Goal: Task Accomplishment & Management: Use online tool/utility

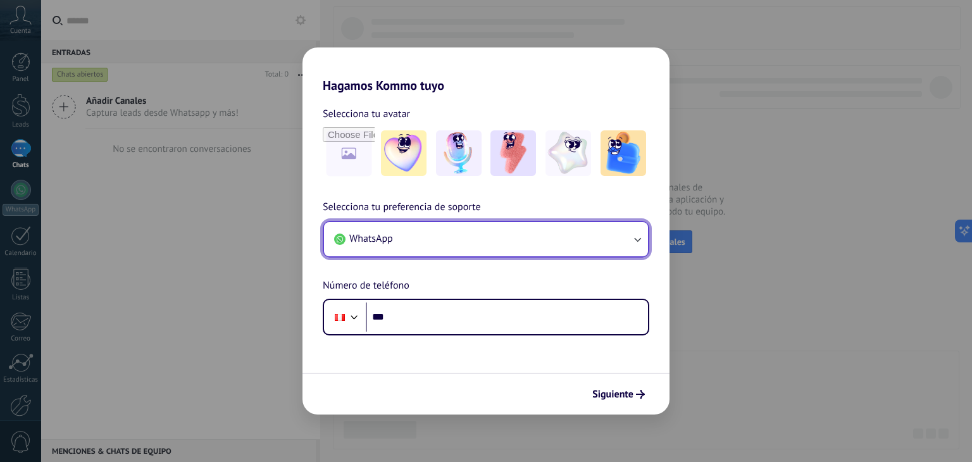
click at [638, 234] on icon "button" at bounding box center [637, 239] width 13 height 13
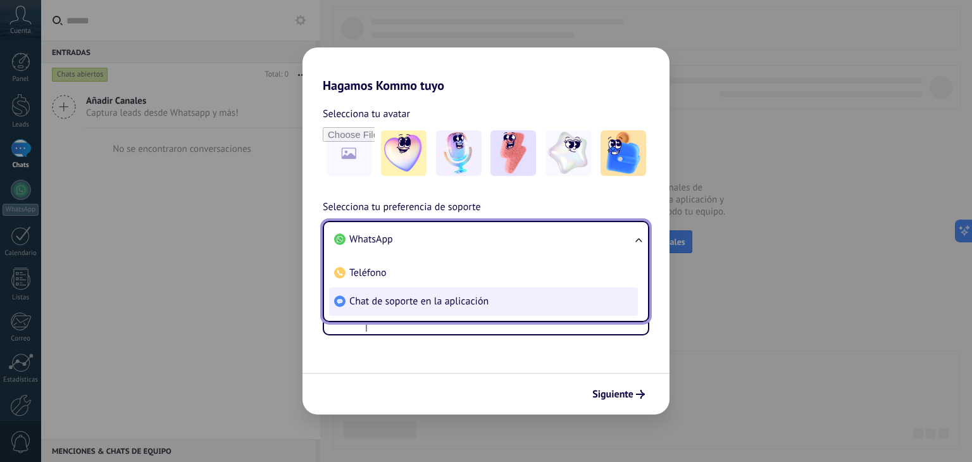
click at [487, 299] on span "Chat de soporte en la aplicación" at bounding box center [418, 301] width 139 height 13
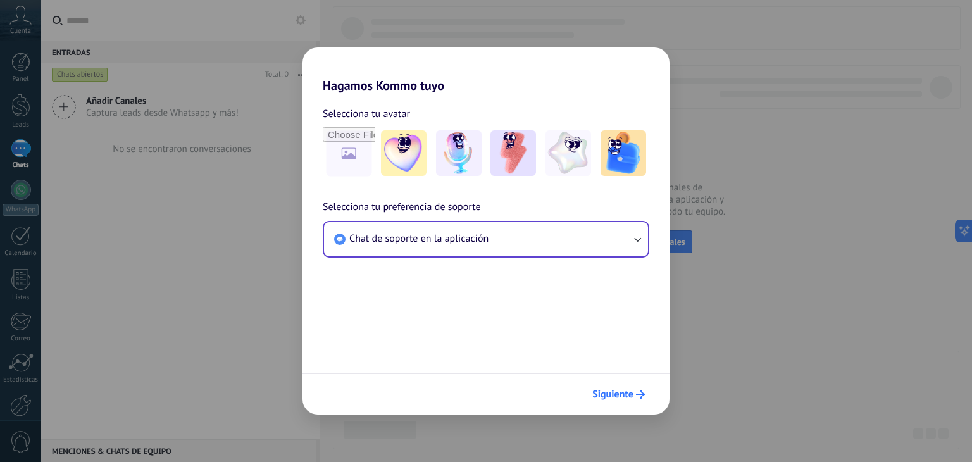
click at [617, 390] on span "Siguiente" at bounding box center [613, 394] width 41 height 9
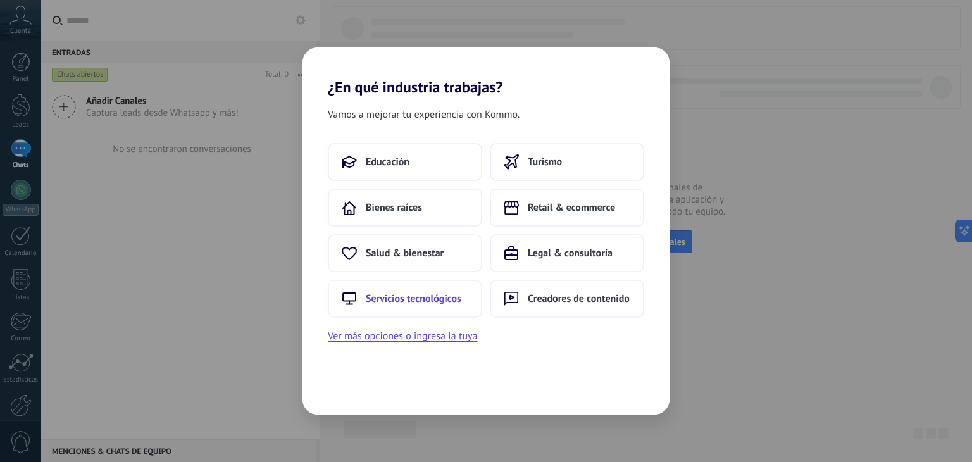
click at [398, 292] on span "Servicios tecnológicos" at bounding box center [414, 298] width 96 height 13
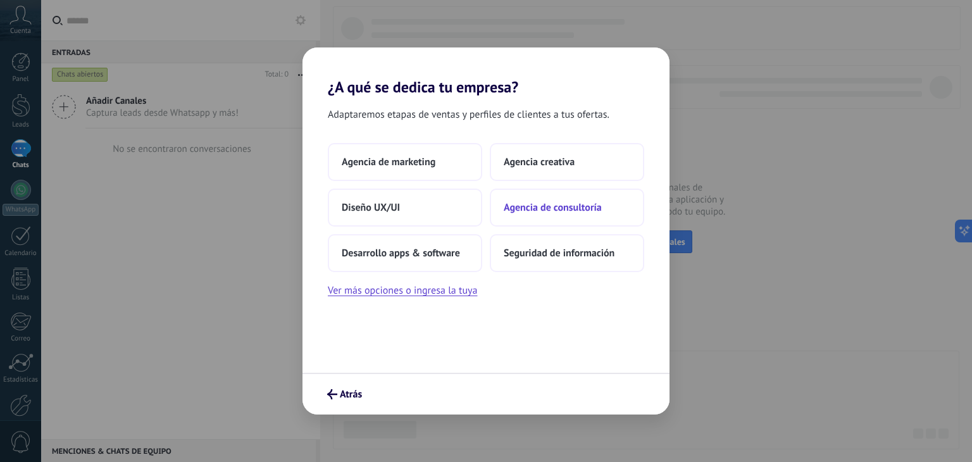
click at [587, 209] on span "Agencia de consultoría" at bounding box center [553, 207] width 98 height 13
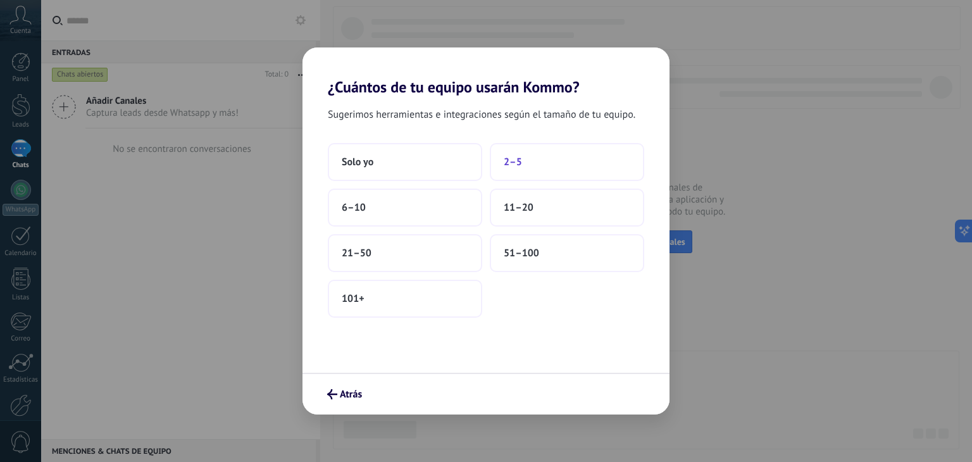
click at [543, 168] on button "2–5" at bounding box center [567, 162] width 154 height 38
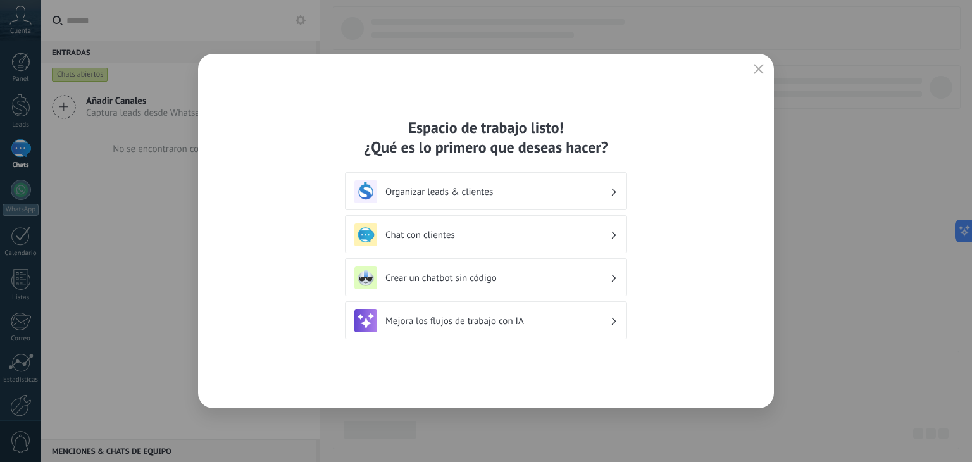
click at [589, 236] on h3 "Chat con clientes" at bounding box center [498, 235] width 225 height 12
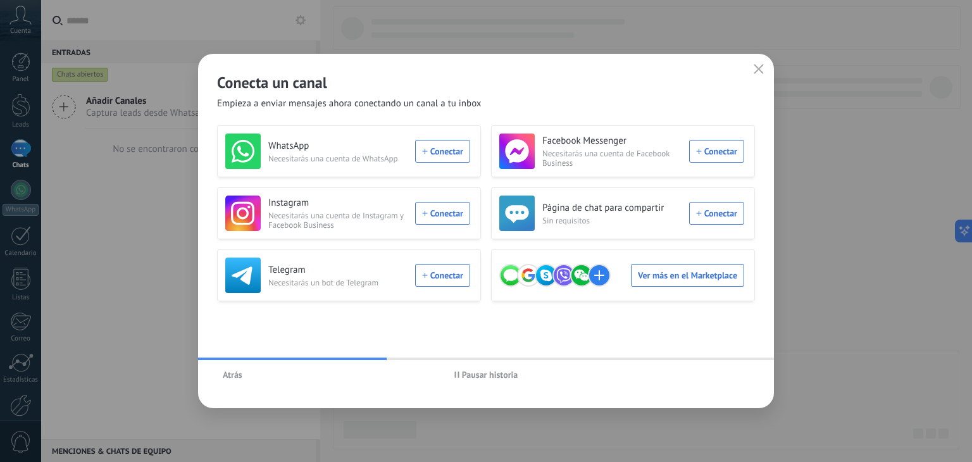
click at [762, 69] on icon "button" at bounding box center [759, 69] width 10 height 10
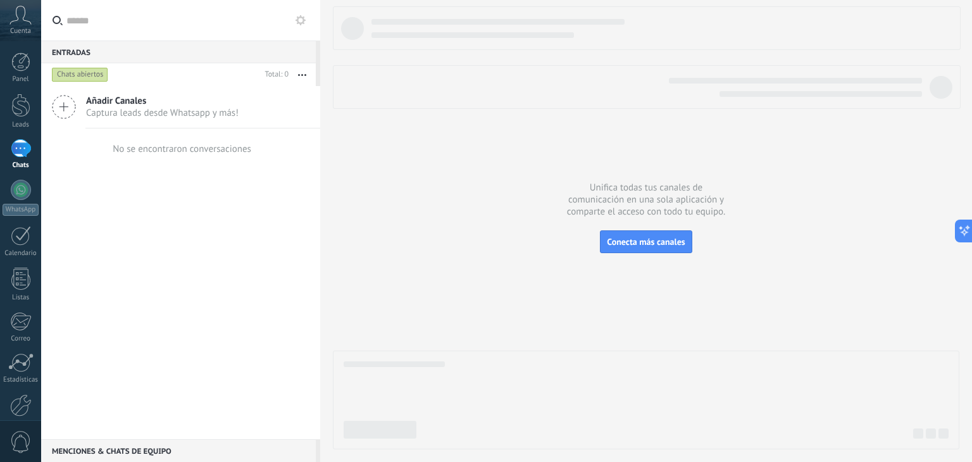
scroll to position [64, 0]
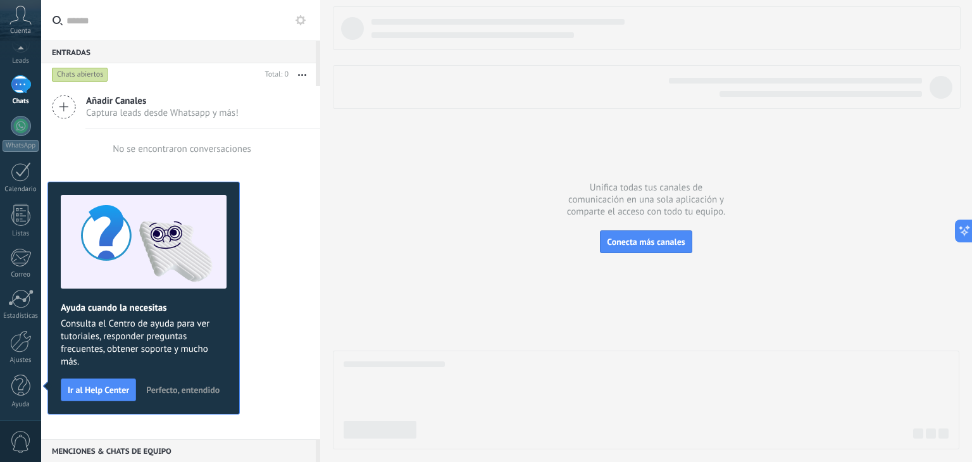
click at [174, 99] on span "Añadir Canales" at bounding box center [162, 101] width 153 height 12
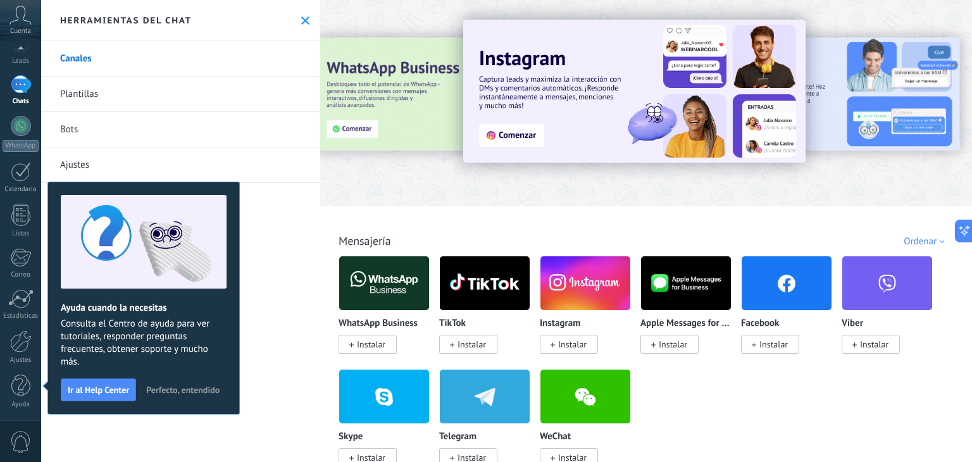
click at [775, 346] on span "Instalar" at bounding box center [774, 344] width 28 height 11
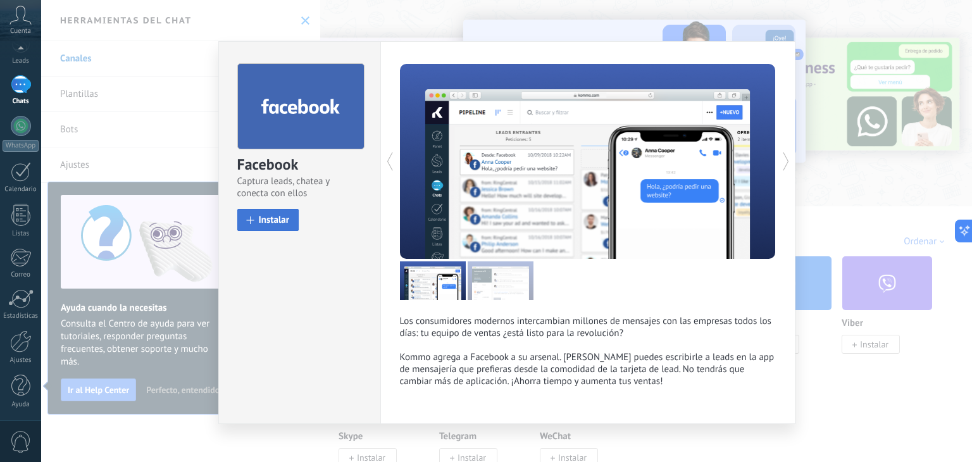
click at [268, 211] on button "Instalar" at bounding box center [268, 220] width 62 height 22
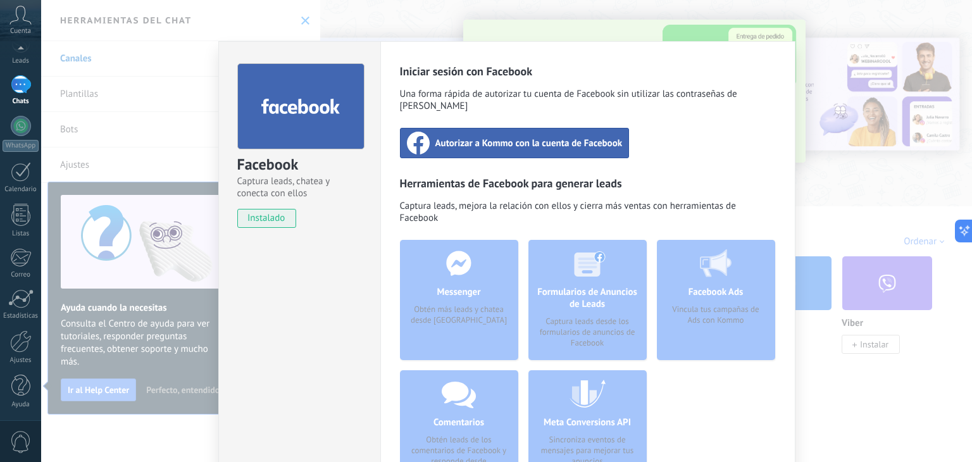
click at [540, 137] on span "Autorizar a Kommo con la cuenta de Facebook" at bounding box center [529, 143] width 187 height 13
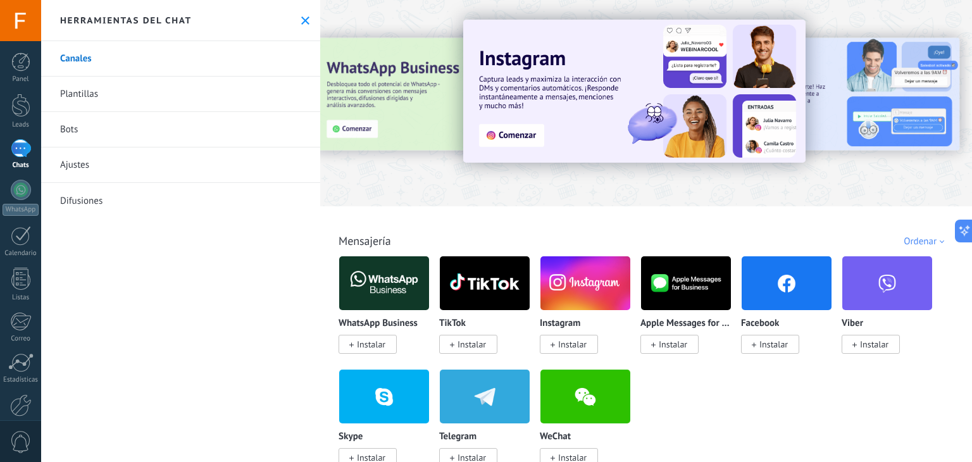
click at [772, 343] on span "Instalar" at bounding box center [774, 344] width 28 height 11
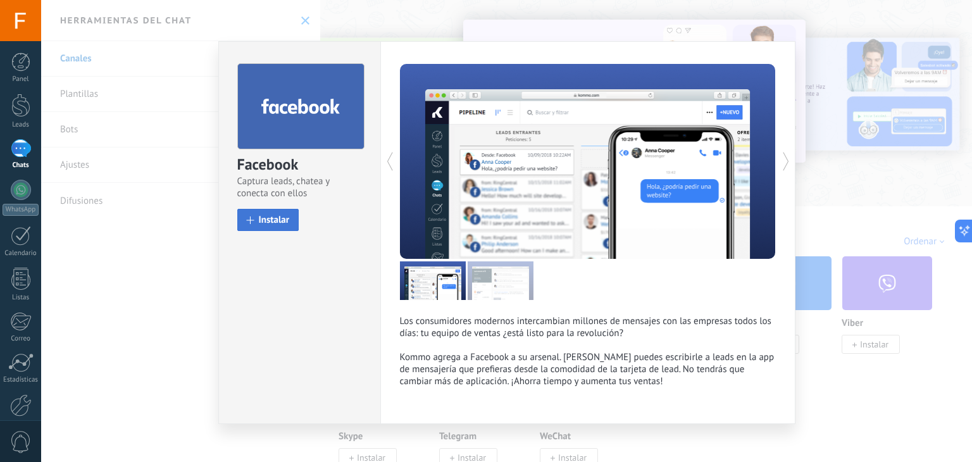
click at [266, 209] on button "Instalar" at bounding box center [268, 220] width 62 height 22
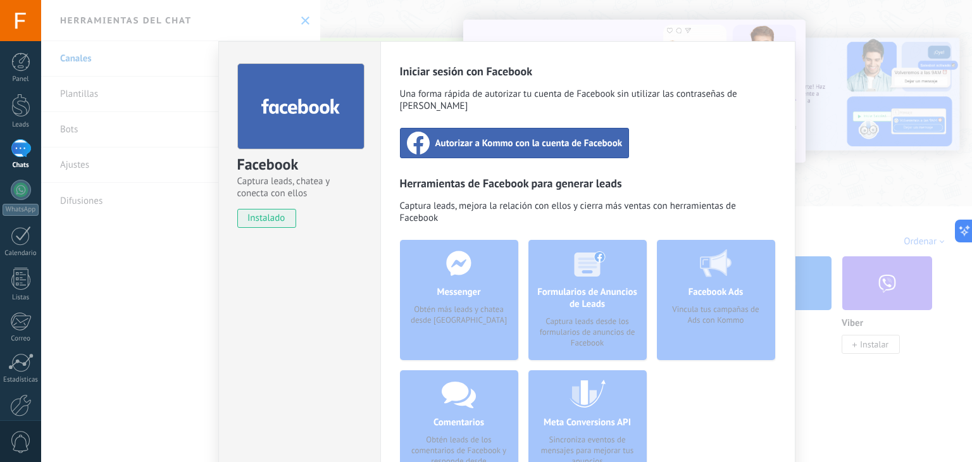
click at [542, 137] on div "Autorizar a Kommo con la cuenta de Facebook" at bounding box center [515, 143] width 230 height 30
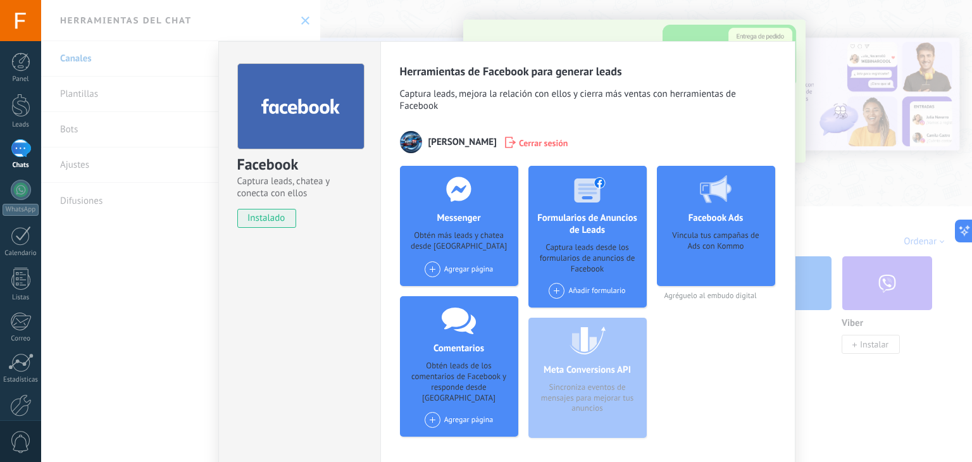
click at [430, 267] on span at bounding box center [433, 269] width 16 height 16
click at [477, 292] on div "Praxia Solutions" at bounding box center [466, 293] width 85 height 28
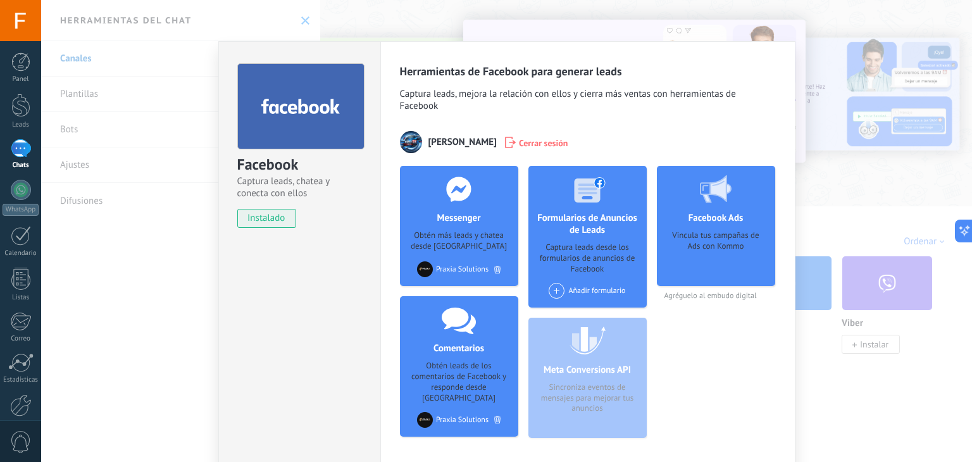
click at [550, 287] on span at bounding box center [557, 291] width 16 height 16
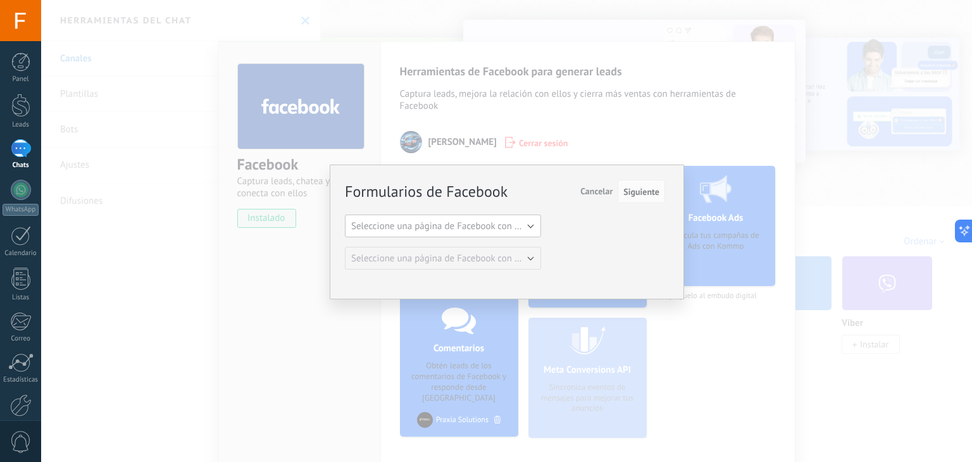
click at [525, 221] on span "Seleccione una página de Facebook con formas" at bounding box center [446, 226] width 191 height 12
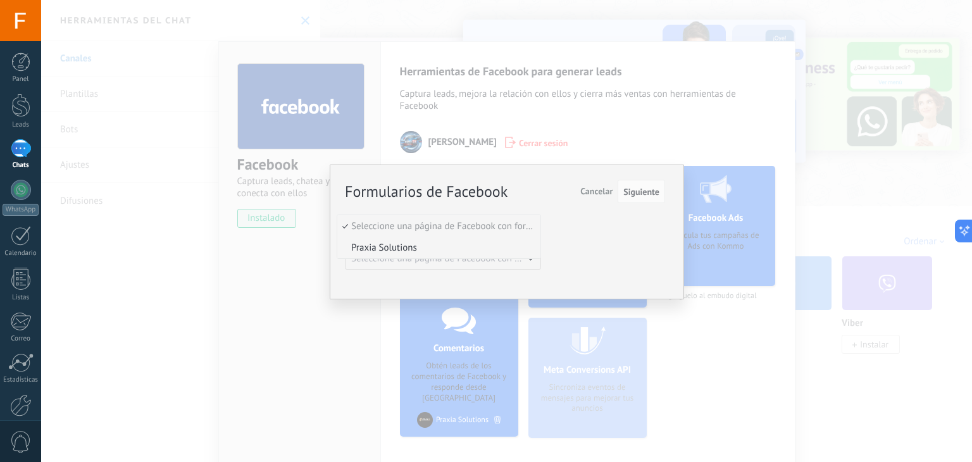
click at [483, 240] on li "Praxia Solutions" at bounding box center [438, 248] width 203 height 22
click at [642, 182] on button "Siguiente" at bounding box center [641, 192] width 47 height 24
click at [641, 189] on span "Siguiente" at bounding box center [642, 191] width 36 height 9
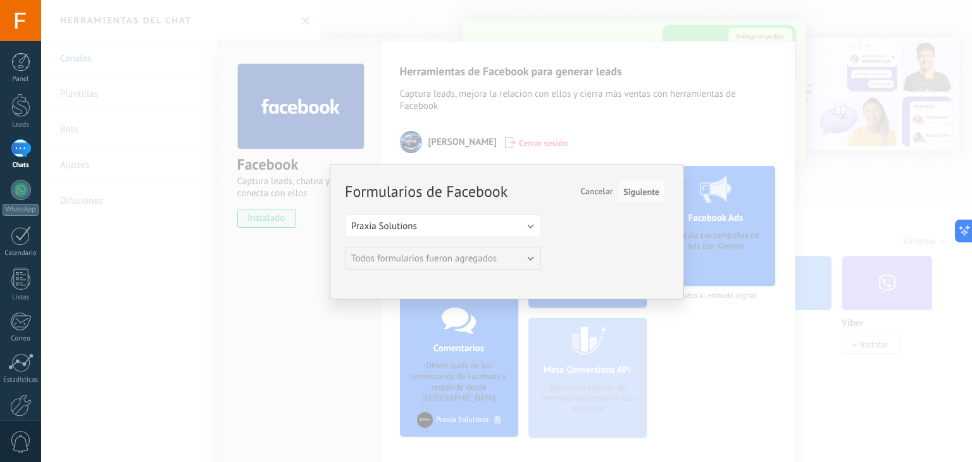
click at [715, 332] on div "Formularios de Facebook Siguiente Cancelar Seleccione una página de Facebook co…" at bounding box center [506, 231] width 931 height 462
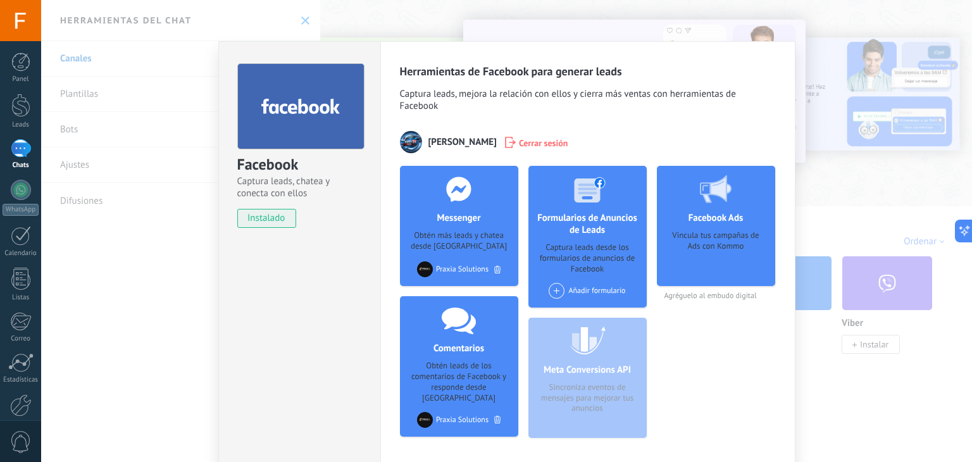
click at [408, 20] on div "Facebook Captura leads, chatea y conecta con ellos instalado Desinstalar Herram…" at bounding box center [506, 231] width 931 height 462
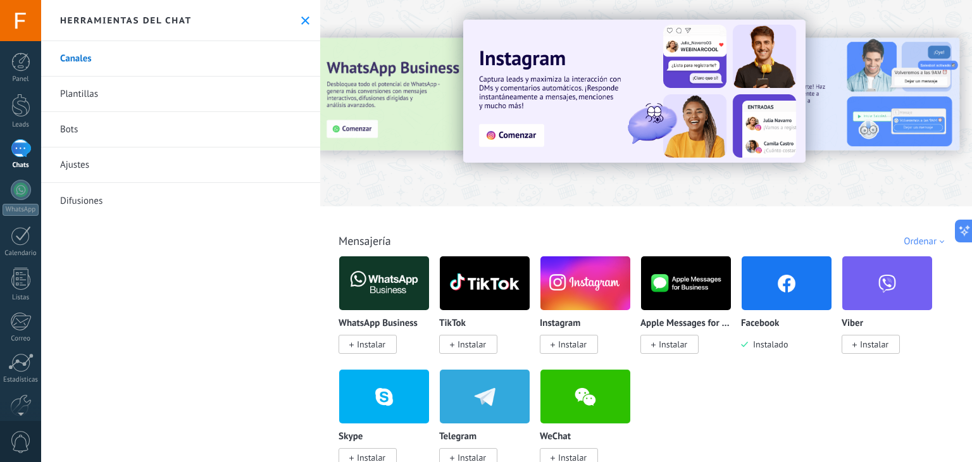
click at [17, 144] on div at bounding box center [21, 148] width 20 height 18
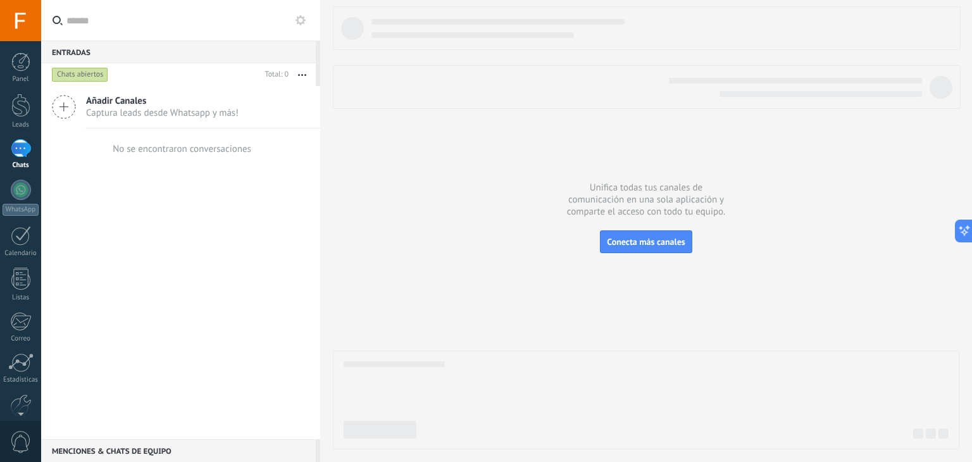
click at [20, 144] on div at bounding box center [21, 148] width 20 height 18
click at [20, 112] on div at bounding box center [20, 105] width 19 height 23
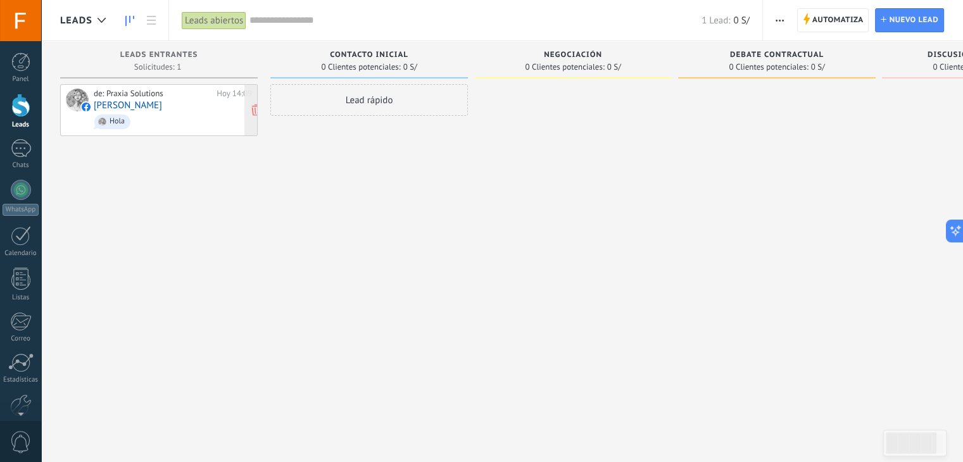
click at [190, 127] on span "Hola" at bounding box center [173, 122] width 158 height 20
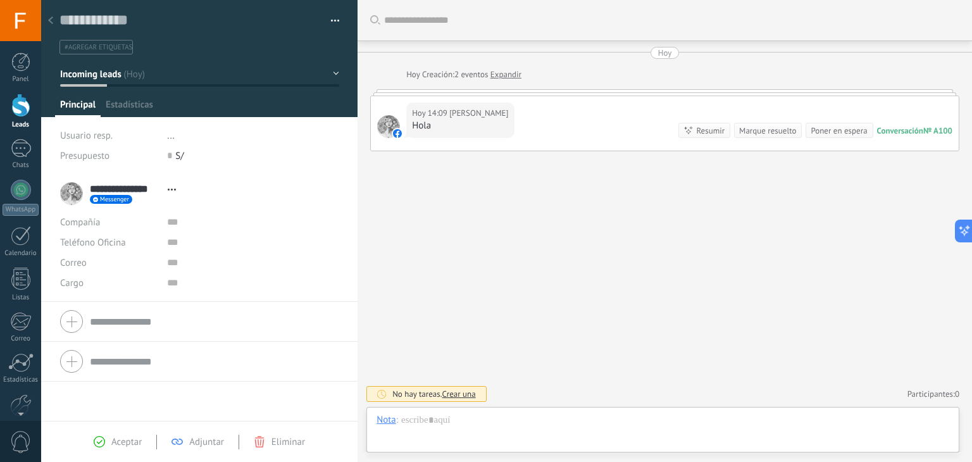
scroll to position [18, 0]
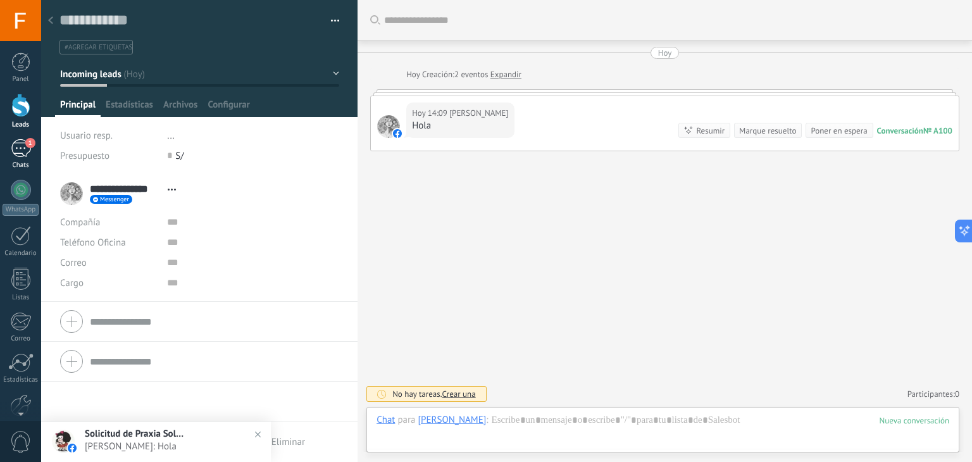
click at [24, 147] on div "1" at bounding box center [21, 148] width 20 height 18
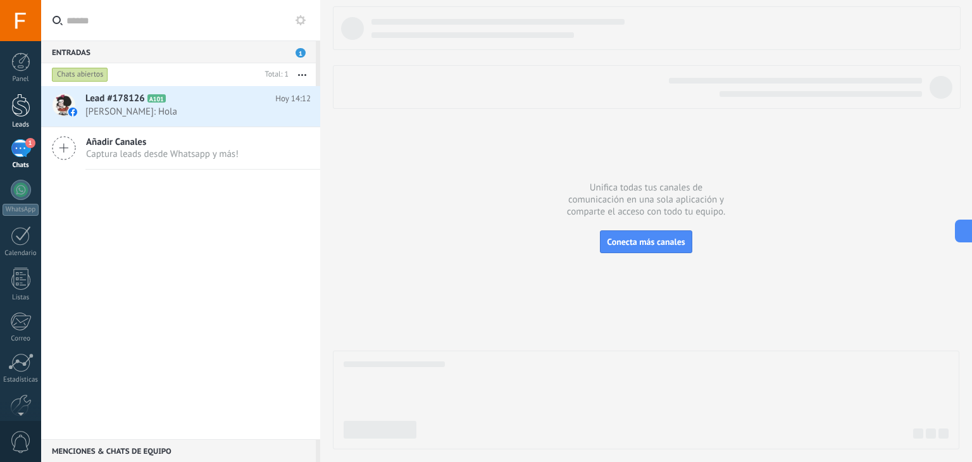
click at [15, 106] on div at bounding box center [20, 105] width 19 height 23
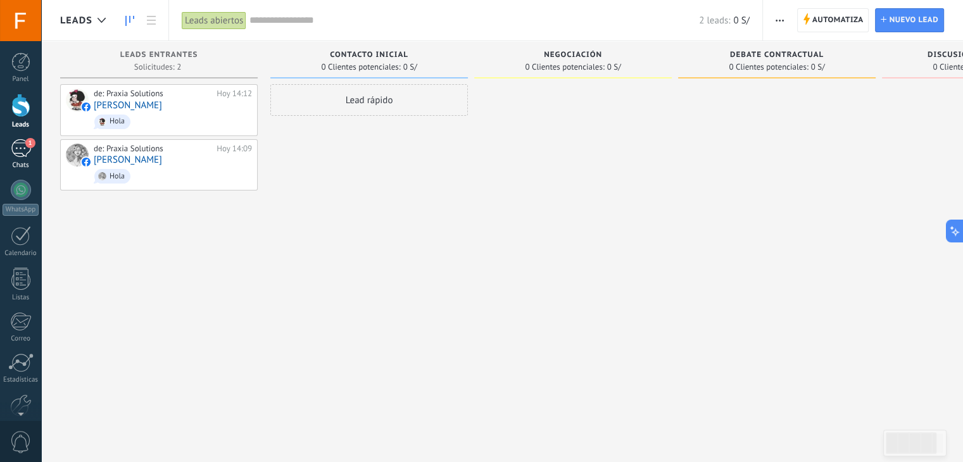
click at [21, 140] on div "1" at bounding box center [21, 148] width 20 height 18
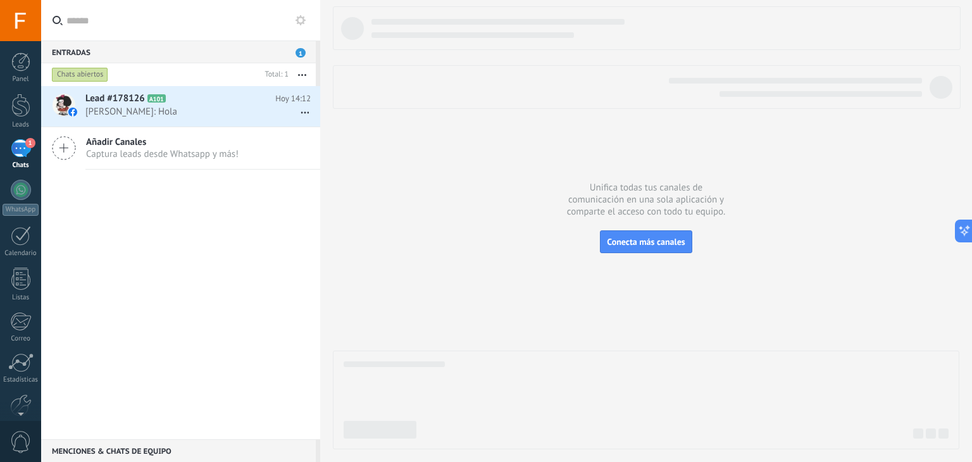
click at [303, 54] on span "1" at bounding box center [301, 52] width 10 height 9
click at [177, 145] on span "Añadir Canales" at bounding box center [162, 142] width 153 height 12
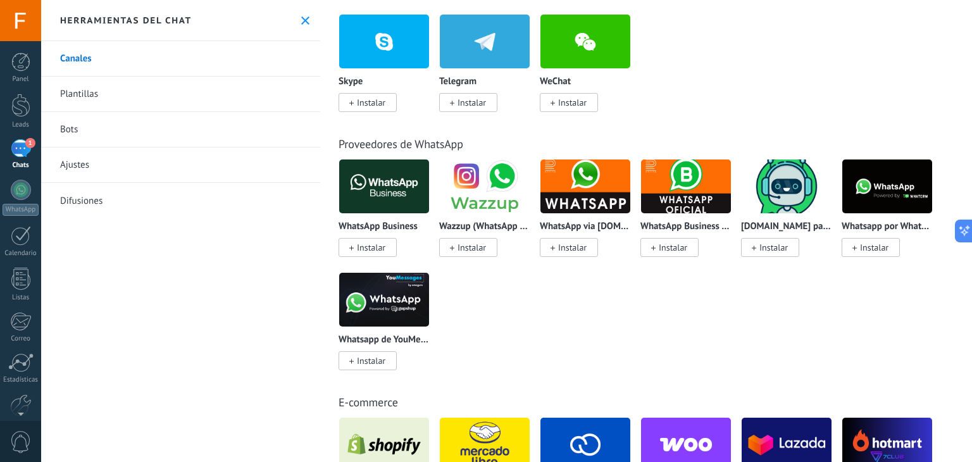
scroll to position [355, 0]
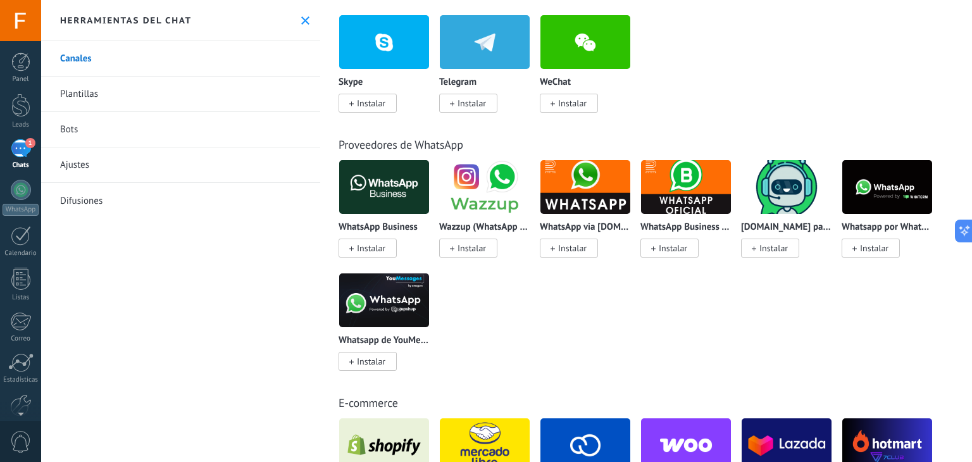
click at [476, 244] on span "Instalar" at bounding box center [472, 247] width 28 height 11
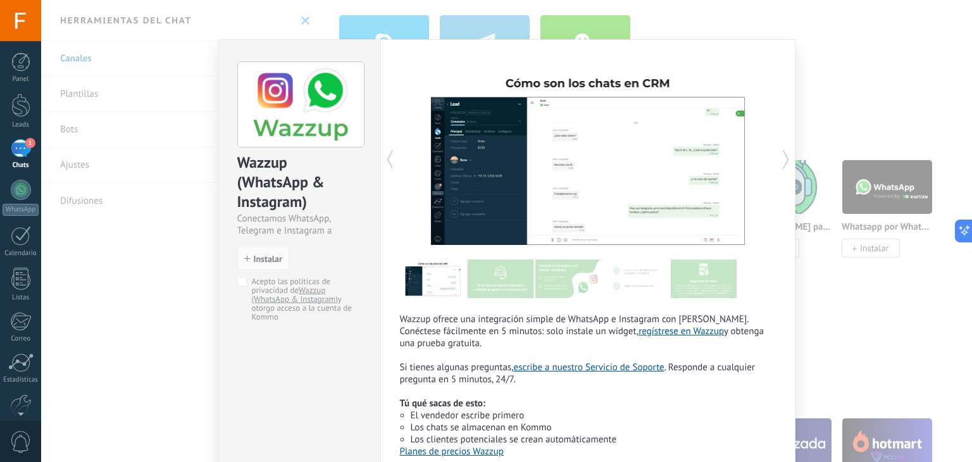
scroll to position [0, 0]
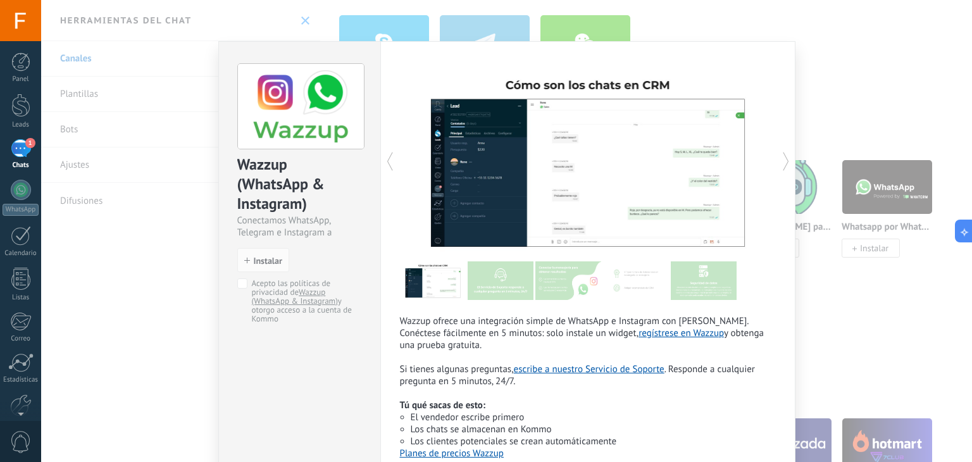
click at [858, 44] on div "Wazzup (WhatsApp & Instagram) Conectamos WhatsApp, Telegram e Instagram a Kommo…" at bounding box center [506, 231] width 931 height 462
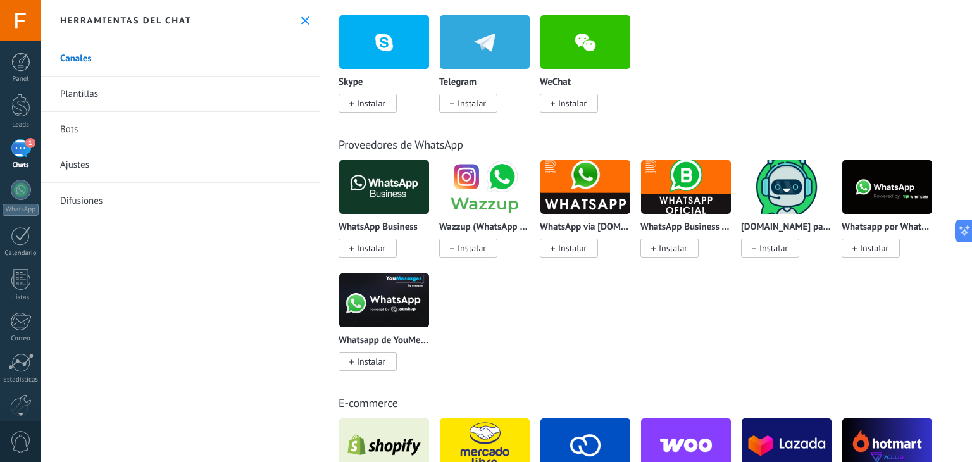
click at [569, 249] on span "Instalar" at bounding box center [572, 247] width 28 height 11
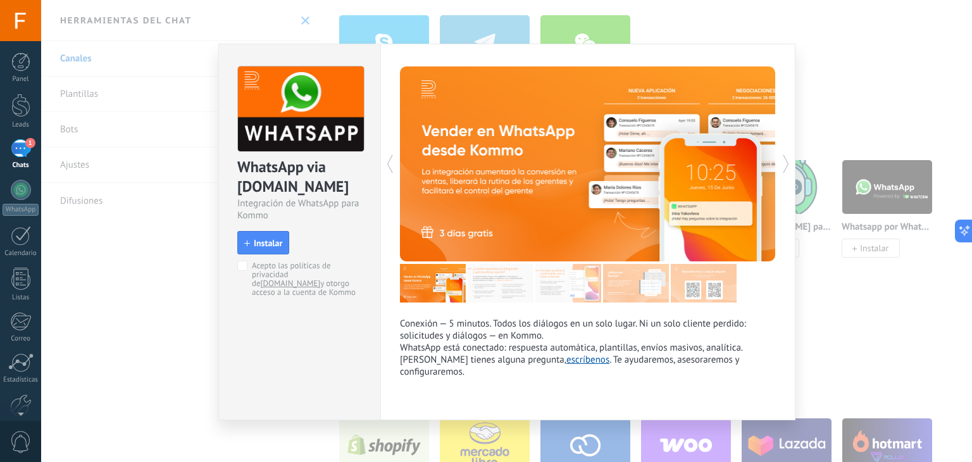
click at [802, 92] on div "WhatsApp via [DOMAIN_NAME] Integración de WhatsApp para Kommo install Instalar …" at bounding box center [506, 231] width 931 height 462
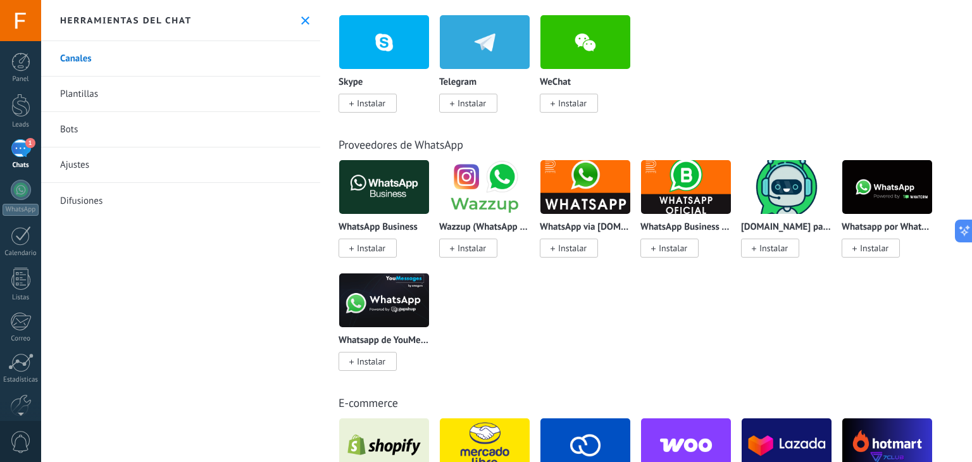
click at [875, 247] on span "Instalar" at bounding box center [874, 247] width 28 height 11
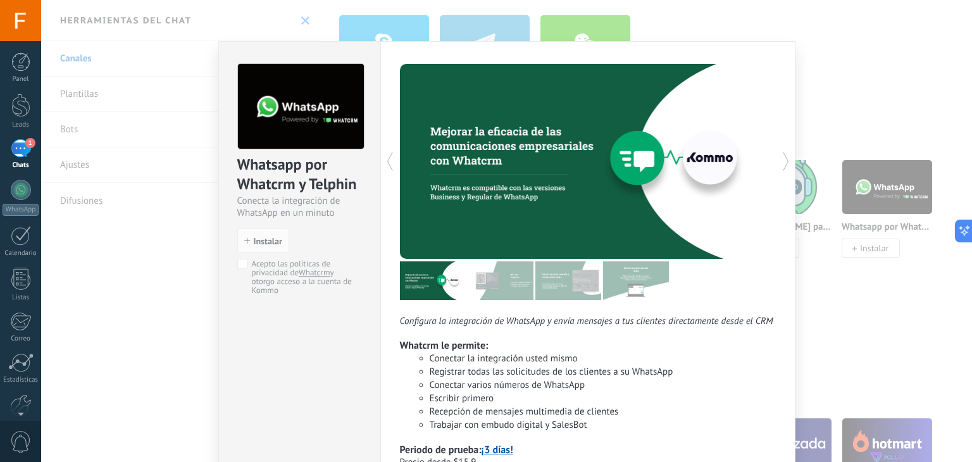
click at [915, 101] on div "Whatsapp por Whatcrm y Telphin Conecta la integración de WhatsApp en un minuto …" at bounding box center [506, 231] width 931 height 462
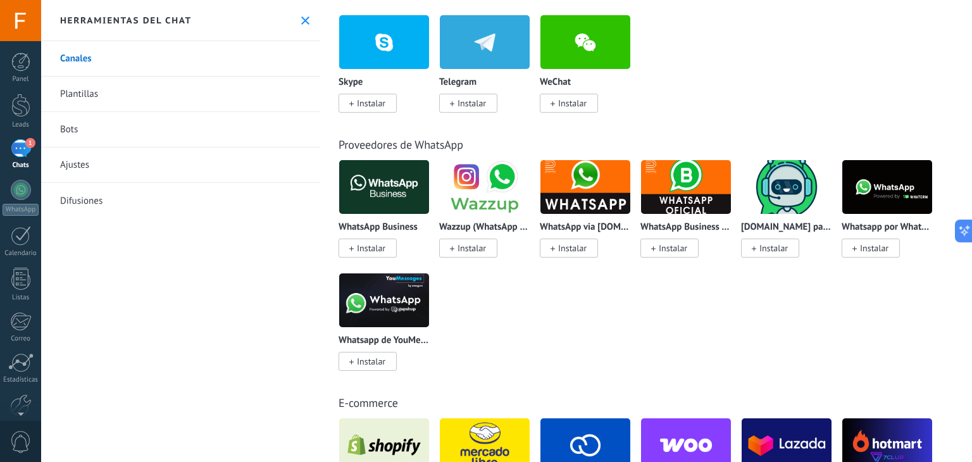
click at [19, 158] on div "1" at bounding box center [21, 148] width 20 height 18
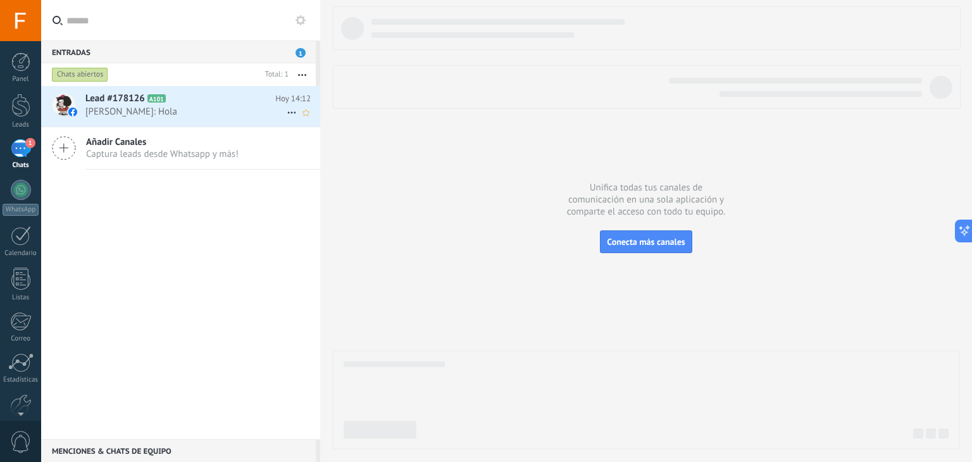
click at [196, 101] on h2 "Lead #178126 A101" at bounding box center [180, 98] width 190 height 13
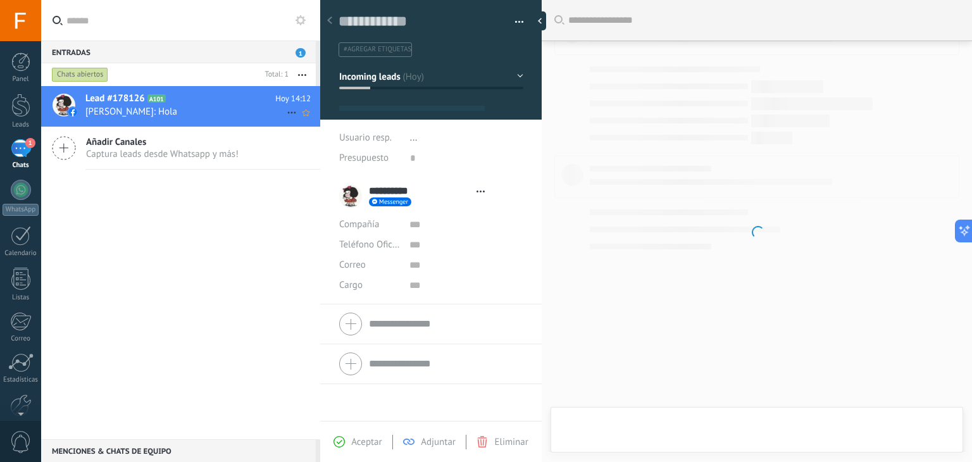
type textarea "**********"
